Goal: Find specific page/section: Find specific page/section

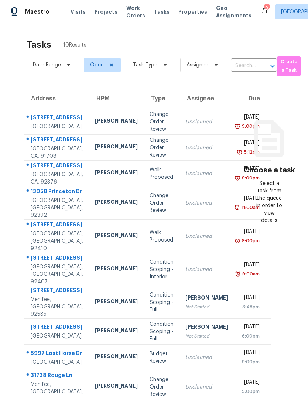
scroll to position [-6, 0]
click at [78, 11] on span "Visits" at bounding box center [78, 11] width 15 height 7
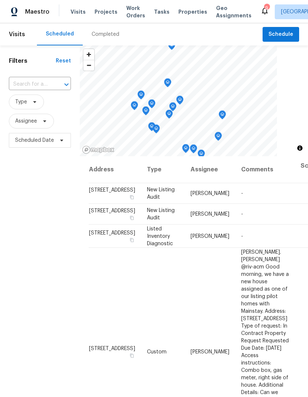
click at [106, 31] on div "Completed" at bounding box center [106, 34] width 28 height 7
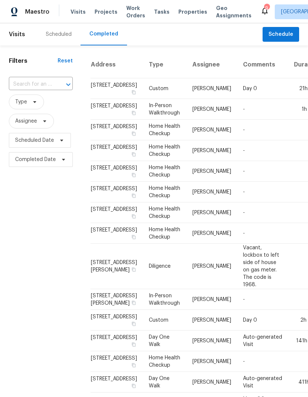
click at [189, 20] on div "Maestro Visits Projects Work Orders Tasks Properties Geo Assignments 9 Riversid…" at bounding box center [154, 11] width 308 height 23
click at [184, 11] on span "Properties" at bounding box center [192, 11] width 29 height 7
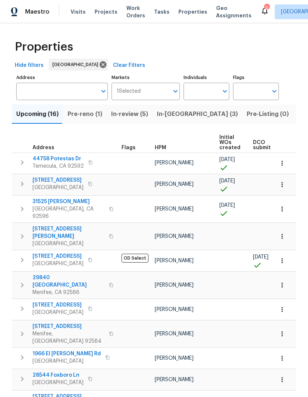
click at [201, 95] on input "Individuals" at bounding box center [201, 91] width 35 height 17
type input "[PERSON_NAME]"
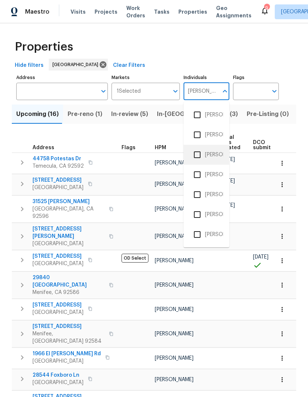
click at [215, 153] on li "[PERSON_NAME]" at bounding box center [207, 155] width 34 height 16
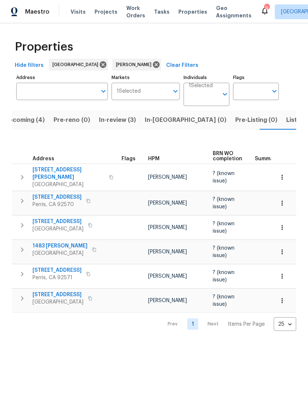
click at [155, 13] on span "Tasks" at bounding box center [162, 11] width 16 height 5
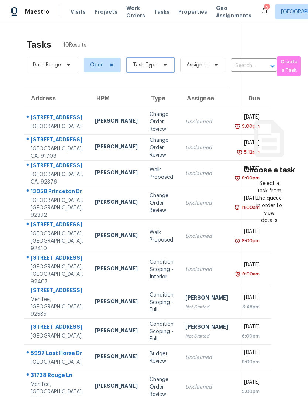
click at [155, 68] on span "Task Type" at bounding box center [145, 64] width 24 height 7
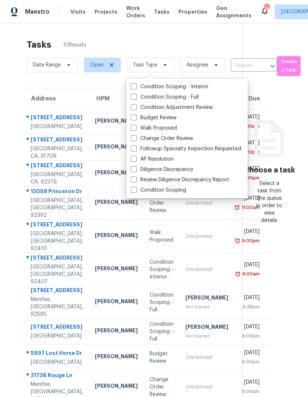
click at [166, 118] on label "Budget Review" at bounding box center [154, 117] width 46 height 7
click at [136, 118] on input "Budget Review" at bounding box center [133, 116] width 5 height 5
checkbox input "true"
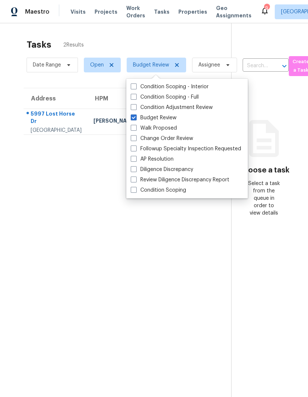
click at [57, 259] on section "Tasks 2 Results Date Range Open Budget Review Assignee ​ Create a Task Address …" at bounding box center [121, 227] width 219 height 385
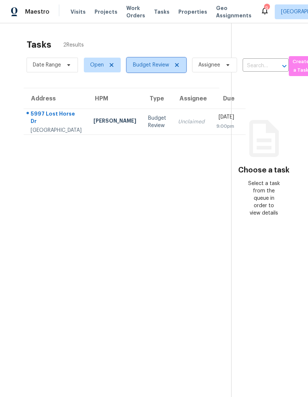
click at [178, 65] on icon at bounding box center [177, 65] width 6 height 6
